Goal: Communication & Community: Answer question/provide support

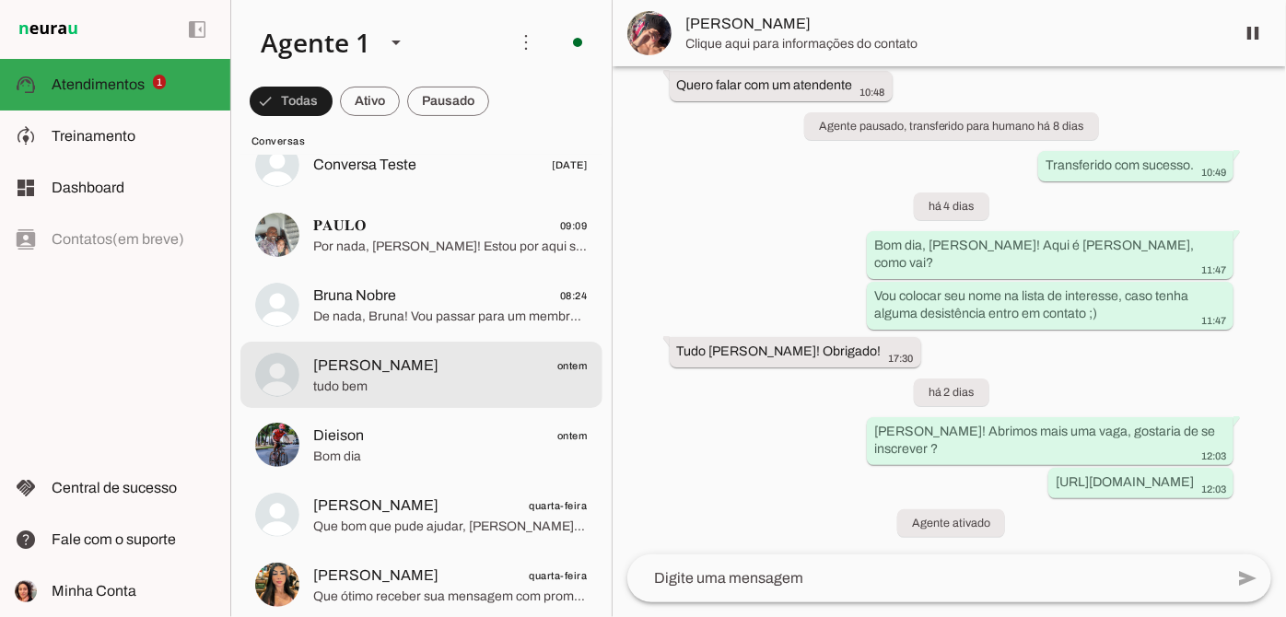
scroll to position [83, 0]
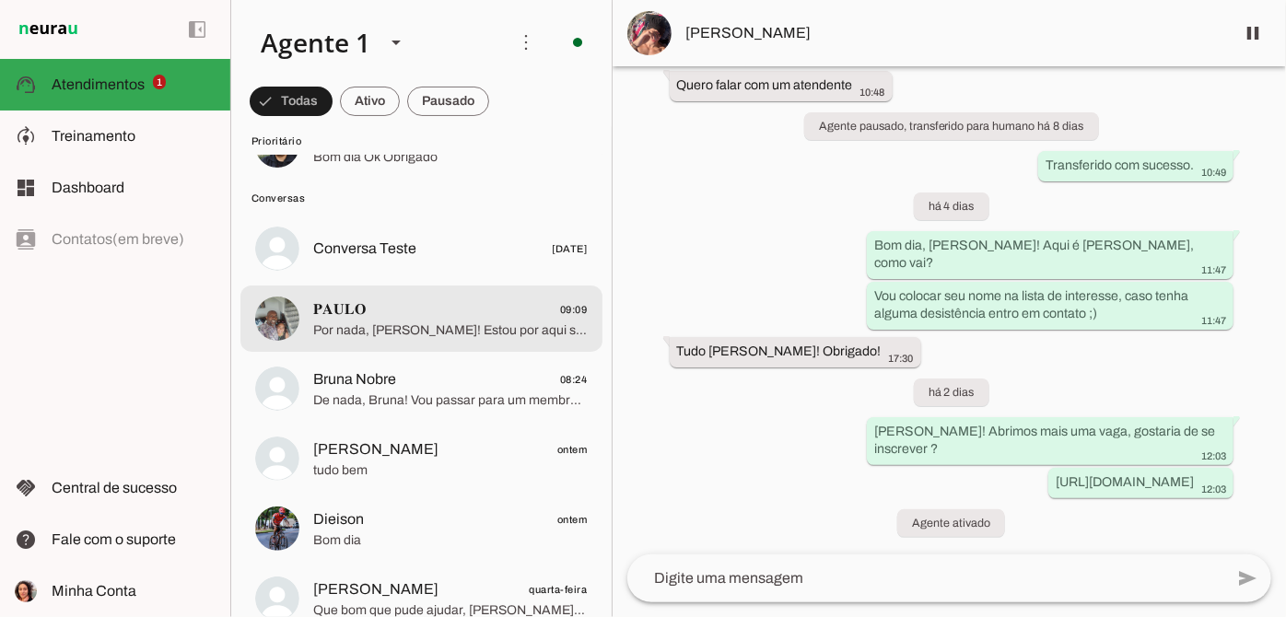
click at [504, 311] on span "𝐏𝐀𝐔𝐋𝐎 09:09" at bounding box center [450, 309] width 274 height 23
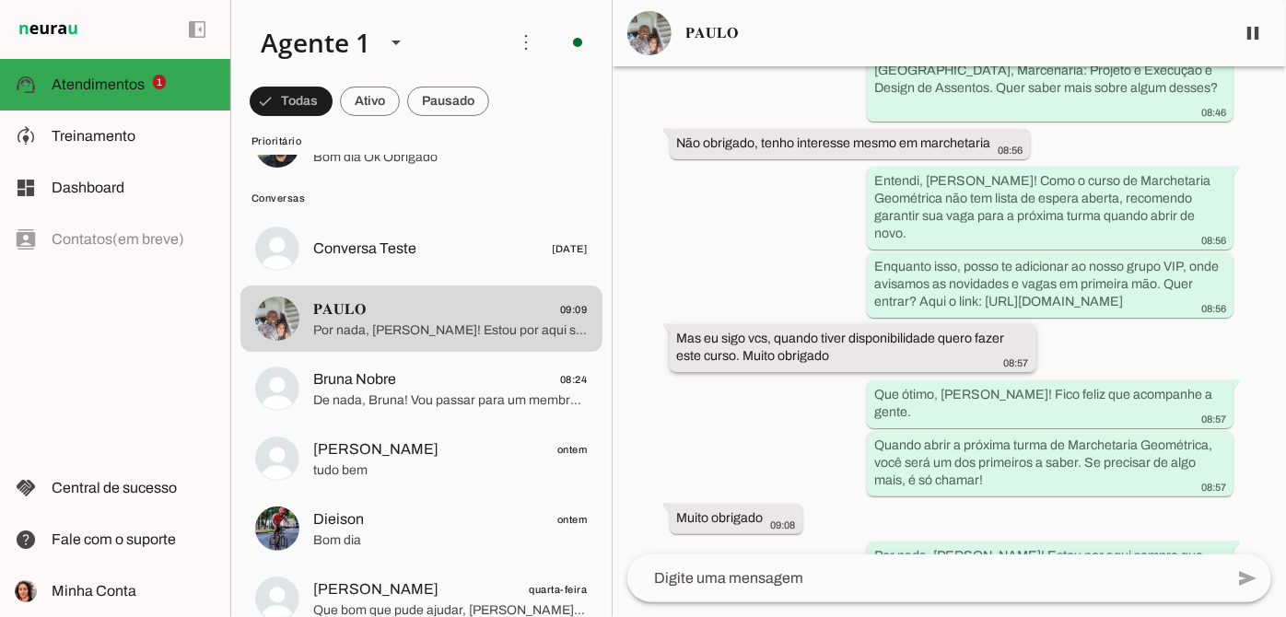
scroll to position [1217, 0]
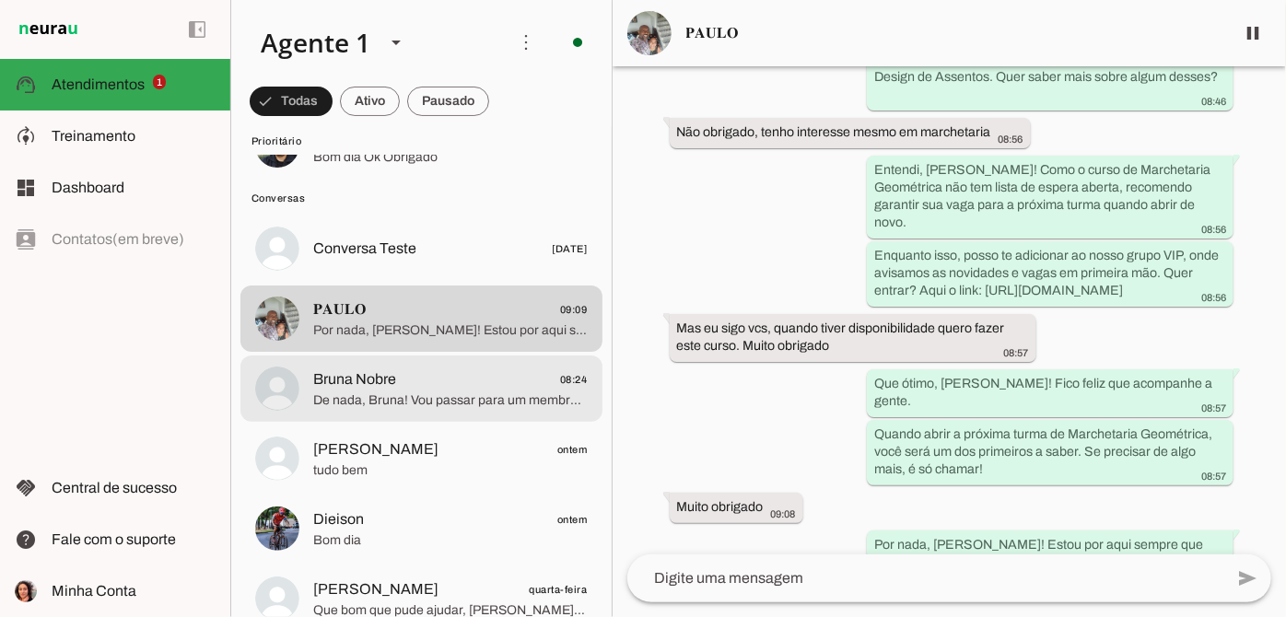
click at [441, 368] on span "Bruna Nobre 08:24" at bounding box center [450, 379] width 274 height 23
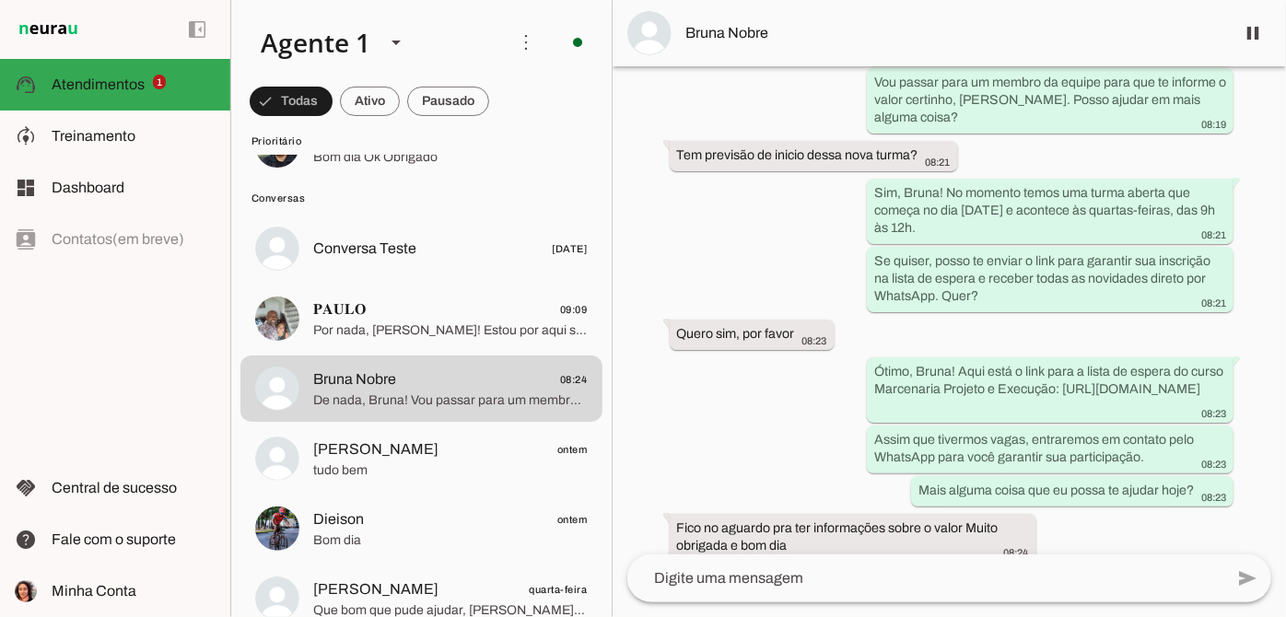
scroll to position [2270, 0]
